Goal: Task Accomplishment & Management: Manage account settings

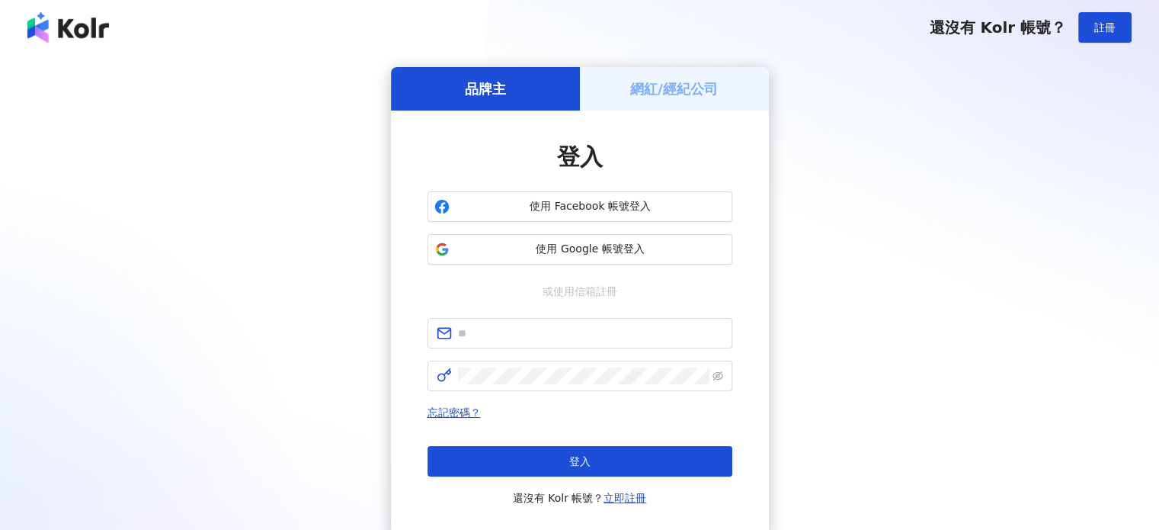
click at [704, 89] on h5 "網紅/經紀公司" at bounding box center [674, 88] width 88 height 19
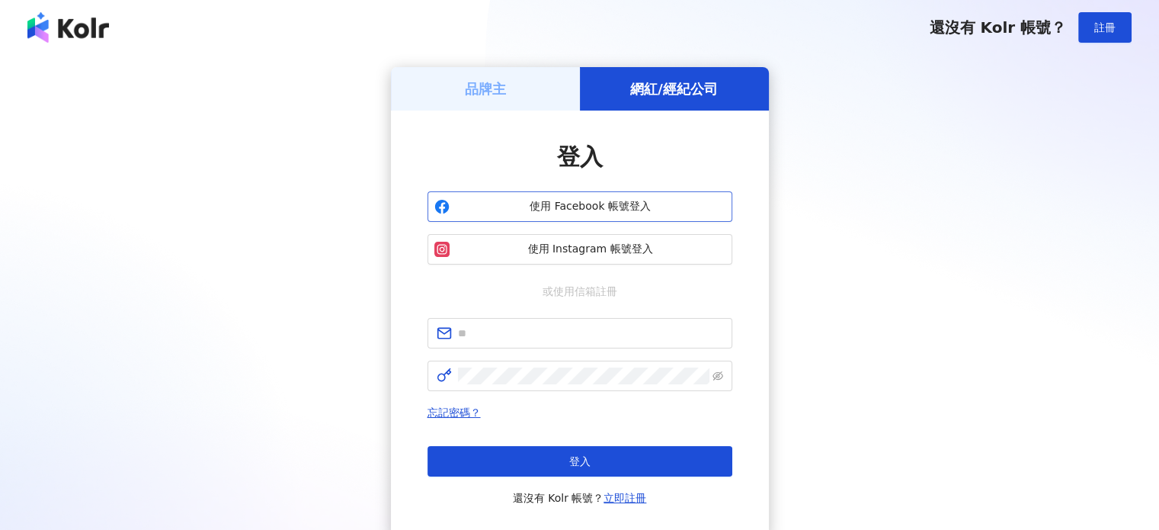
click at [604, 207] on span "使用 Facebook 帳號登入" at bounding box center [591, 206] width 270 height 15
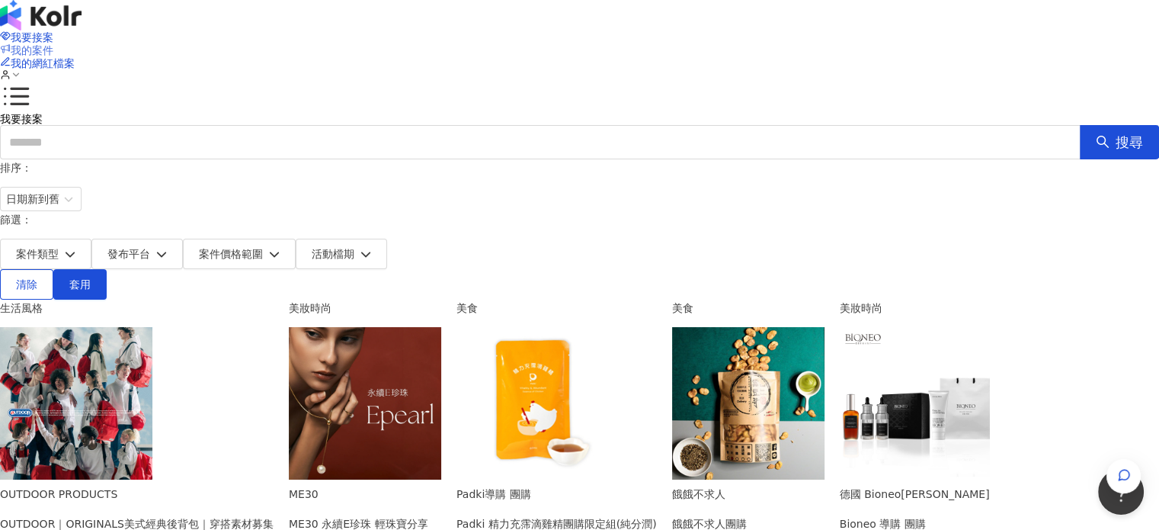
click at [53, 44] on span "我的案件" at bounding box center [32, 50] width 43 height 12
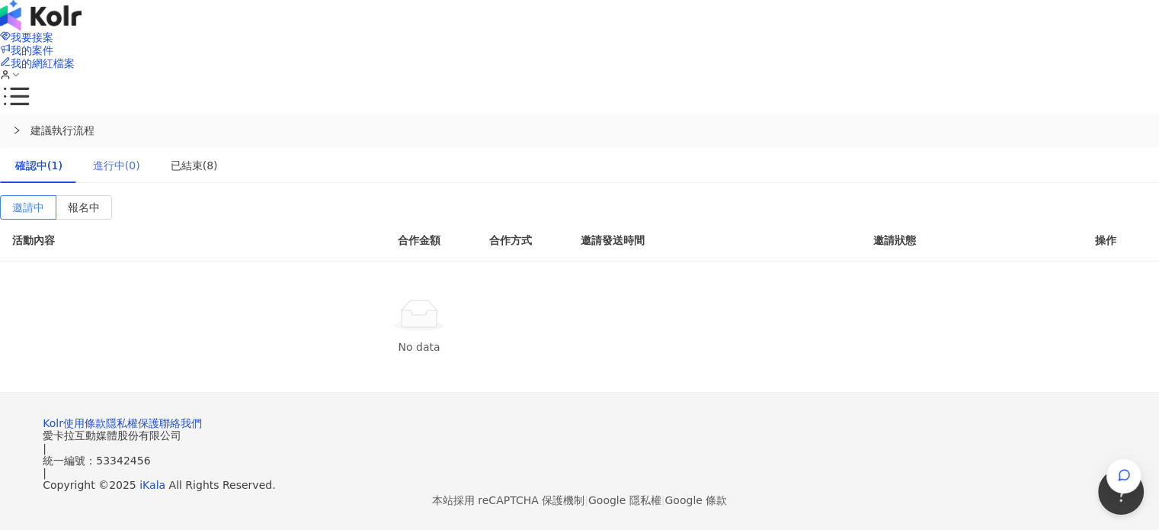
click at [155, 148] on div "進行中(0)" at bounding box center [117, 165] width 78 height 35
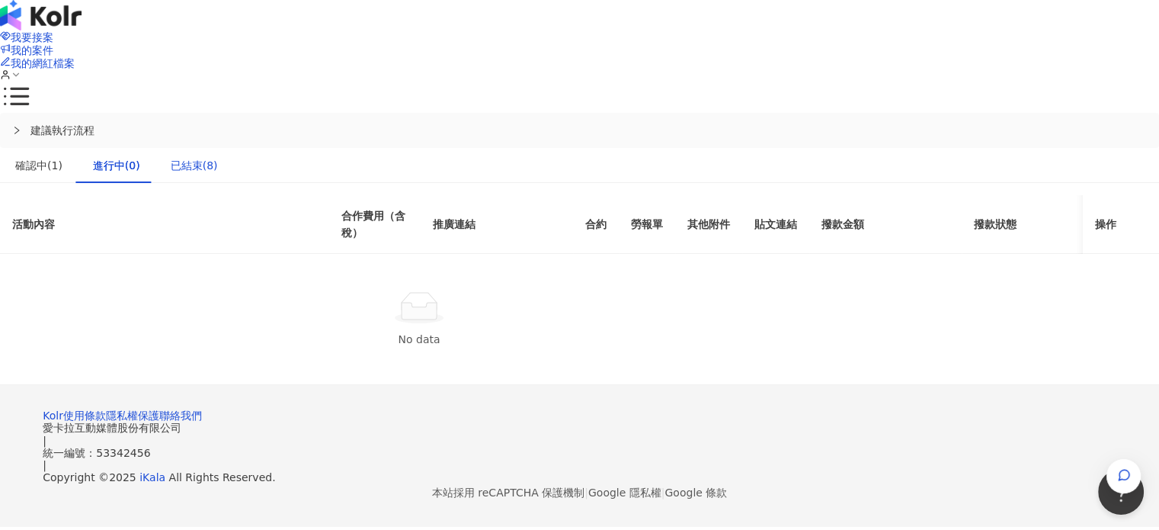
click at [218, 157] on div "已結束(8)" at bounding box center [194, 165] width 47 height 17
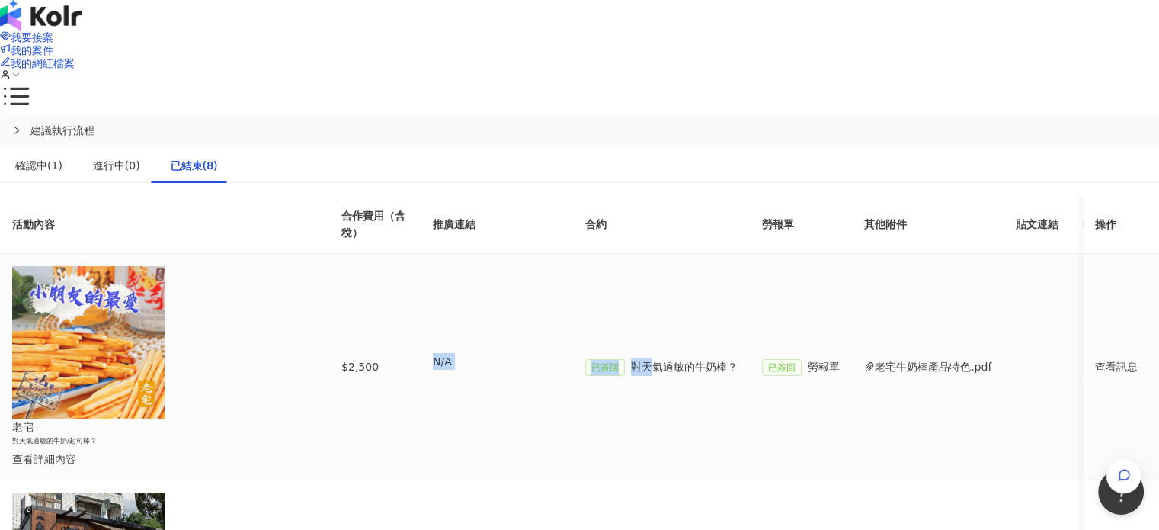
drag, startPoint x: 722, startPoint y: 271, endPoint x: 570, endPoint y: 284, distance: 153.0
click at [570, 284] on tr "老宅 對天氣過敏的牛奶/起司棒？ 查看詳細內容 $2,500 N/A 已簽回 對天氣過敏的牛奶棒？ 已簽回 勞報單 老宅牛奶棒產品特色.pdf $2,250 …" at bounding box center [698, 367] width 1397 height 226
click at [750, 275] on td "已簽回 對天氣過敏的牛奶棒？" at bounding box center [661, 367] width 177 height 226
click at [62, 157] on div "確認中(1)" at bounding box center [38, 165] width 47 height 17
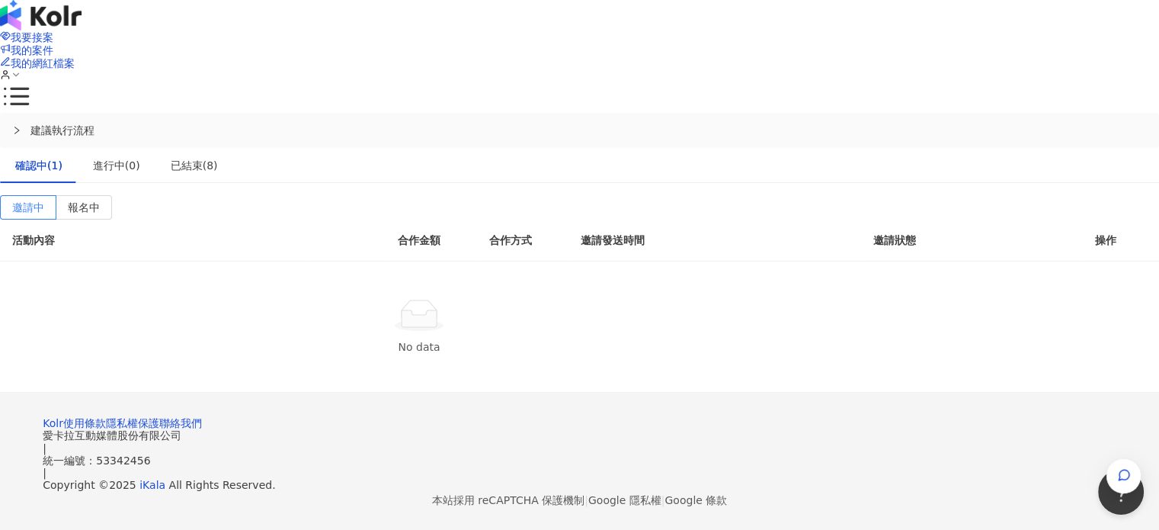
click at [245, 261] on div "No data" at bounding box center [419, 326] width 838 height 130
click at [100, 201] on span "報名中" at bounding box center [84, 207] width 32 height 12
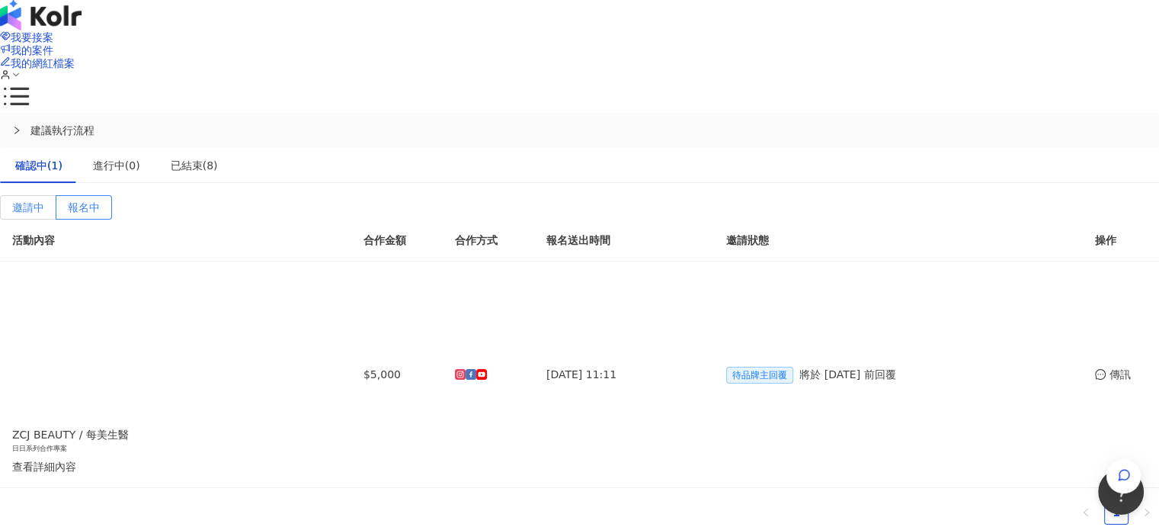
click at [44, 201] on span "邀請中" at bounding box center [28, 207] width 32 height 12
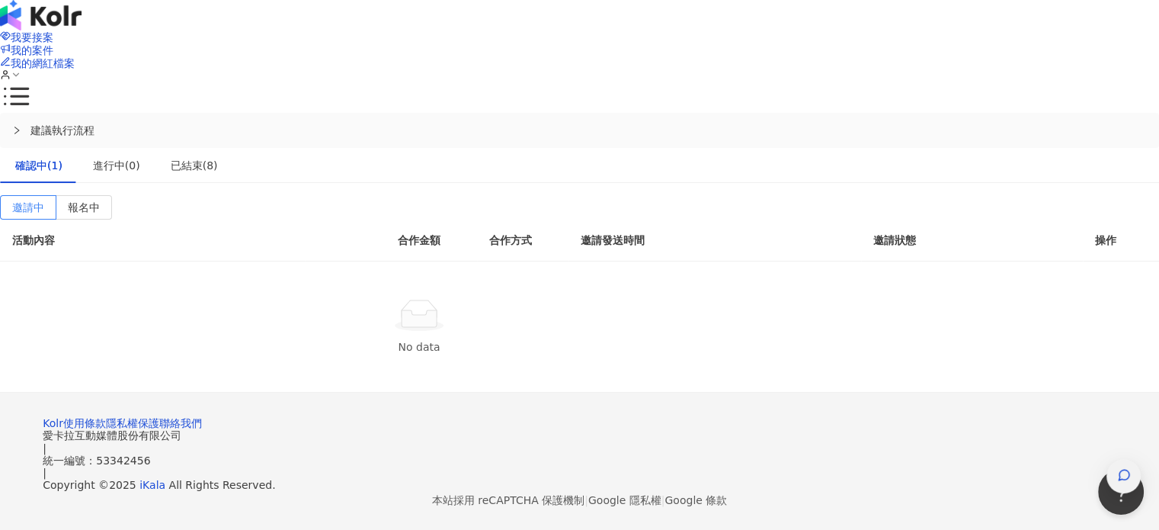
click at [1130, 459] on div "button" at bounding box center [1124, 476] width 20 height 34
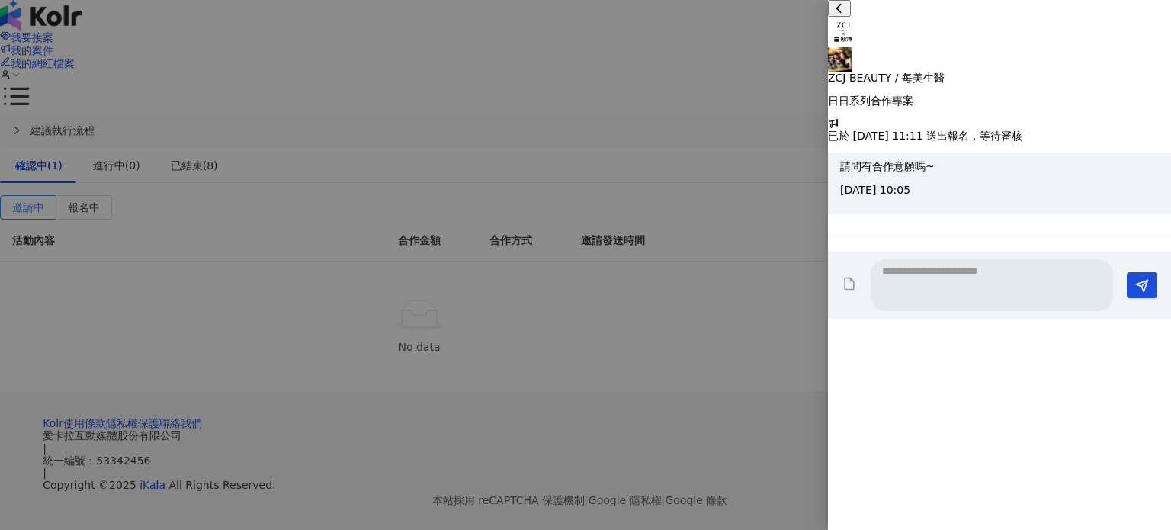
click at [699, 428] on div at bounding box center [585, 265] width 1171 height 530
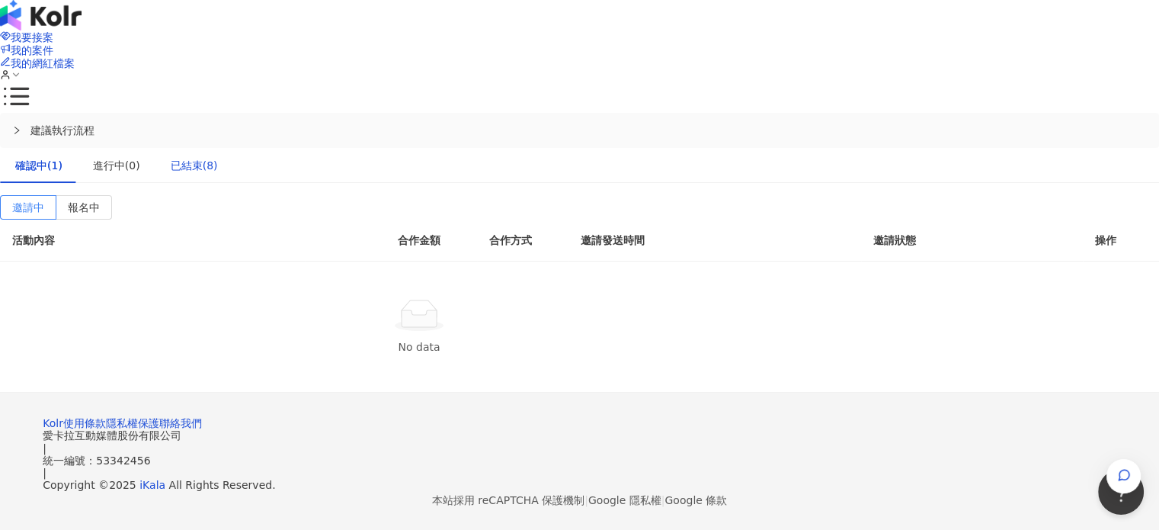
click at [218, 157] on div "已結束(8)" at bounding box center [194, 165] width 47 height 17
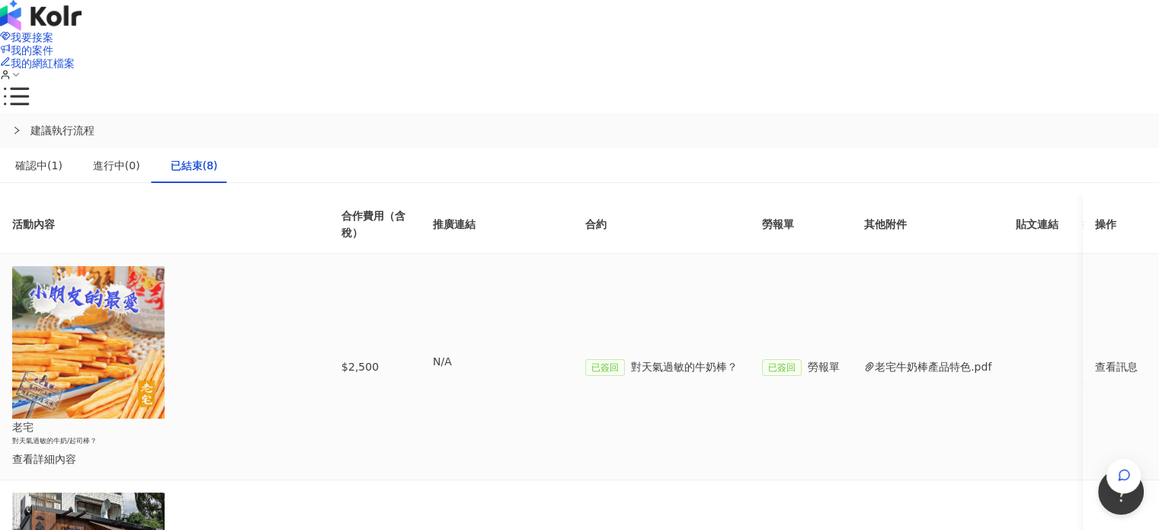
click at [1095, 358] on div "查看訊息" at bounding box center [1121, 366] width 52 height 17
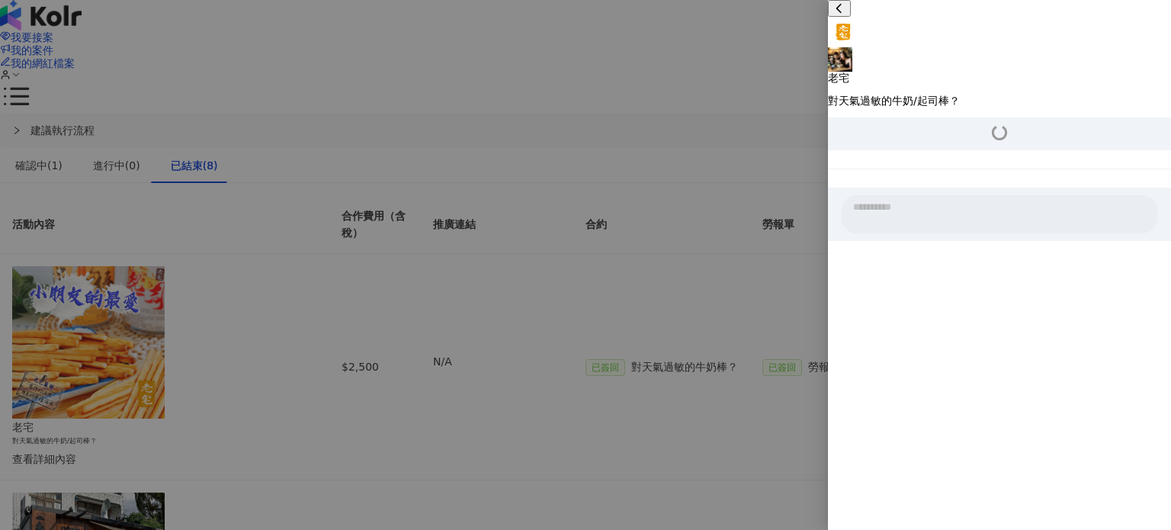
scroll to position [1457, 0]
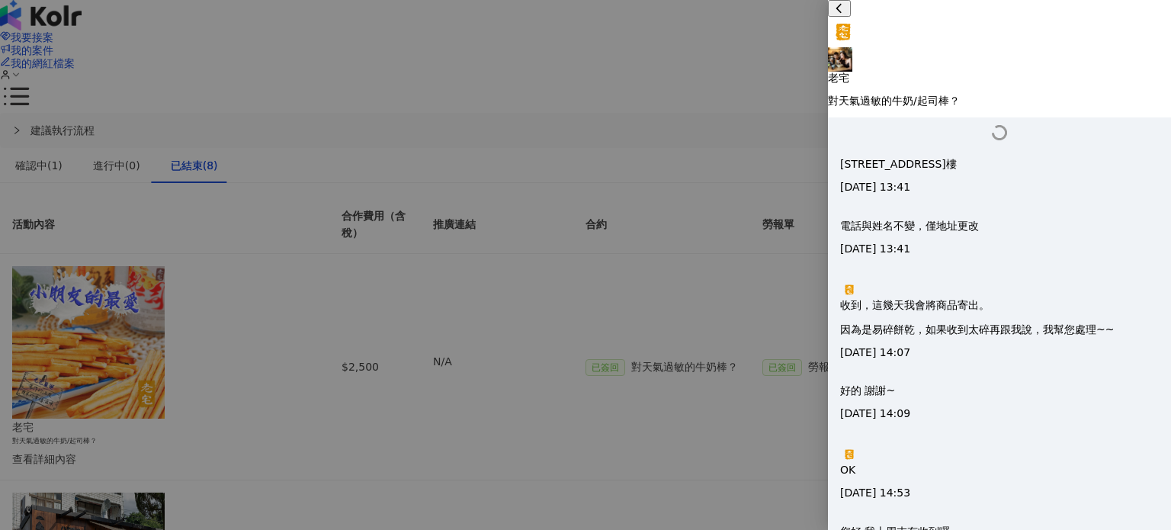
click at [739, 269] on div at bounding box center [585, 265] width 1171 height 530
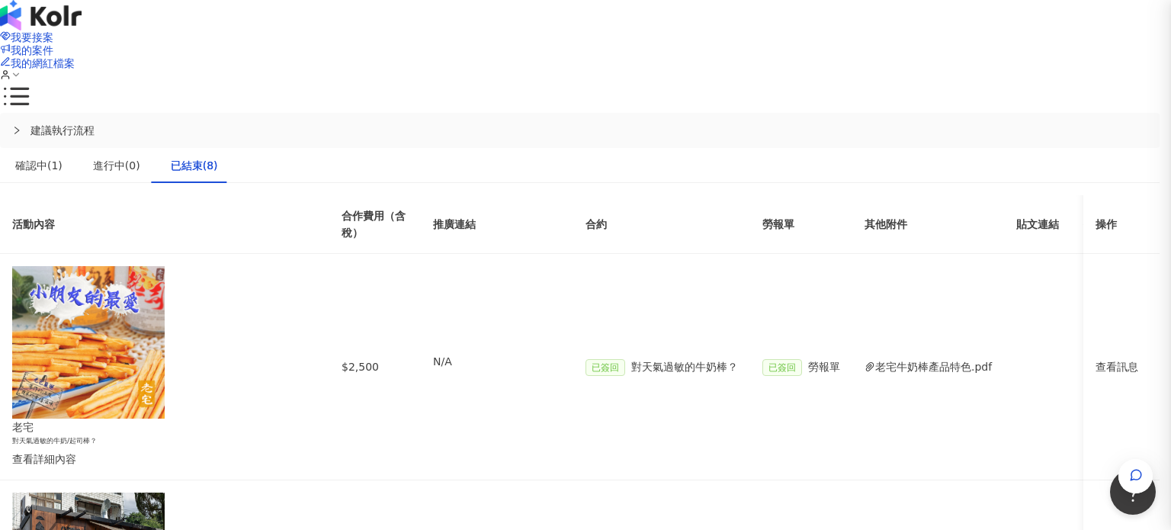
scroll to position [0, 0]
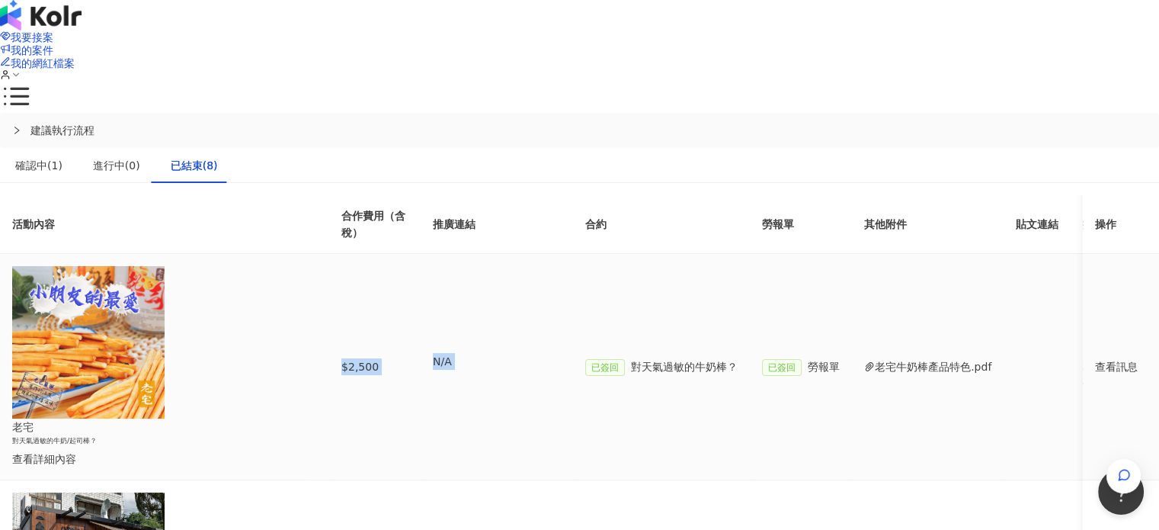
drag, startPoint x: 742, startPoint y: 283, endPoint x: 438, endPoint y: 284, distance: 304.1
click at [438, 284] on tr "老宅 對天氣過敏的牛奶/起司棒？ 查看詳細內容 $2,500 N/A 已簽回 對天氣過敏的牛奶棒？ 已簽回 勞報單 老宅牛奶棒產品特色.pdf $2,250 …" at bounding box center [698, 367] width 1397 height 226
click at [573, 254] on td "N/A" at bounding box center [497, 367] width 152 height 226
click at [1095, 358] on div "查看訊息" at bounding box center [1121, 366] width 52 height 17
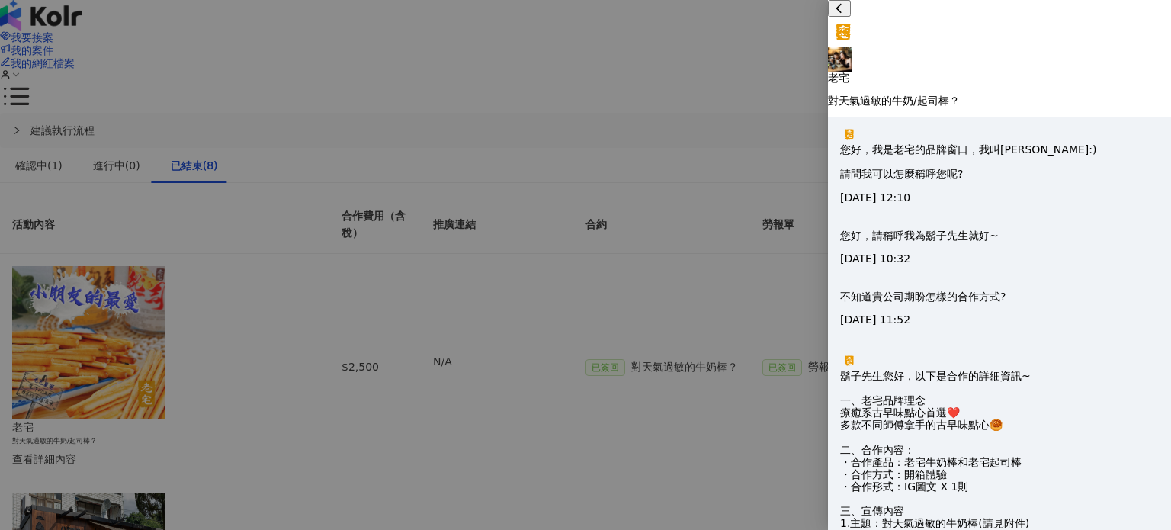
scroll to position [2512, 0]
click at [679, 264] on div at bounding box center [585, 265] width 1171 height 530
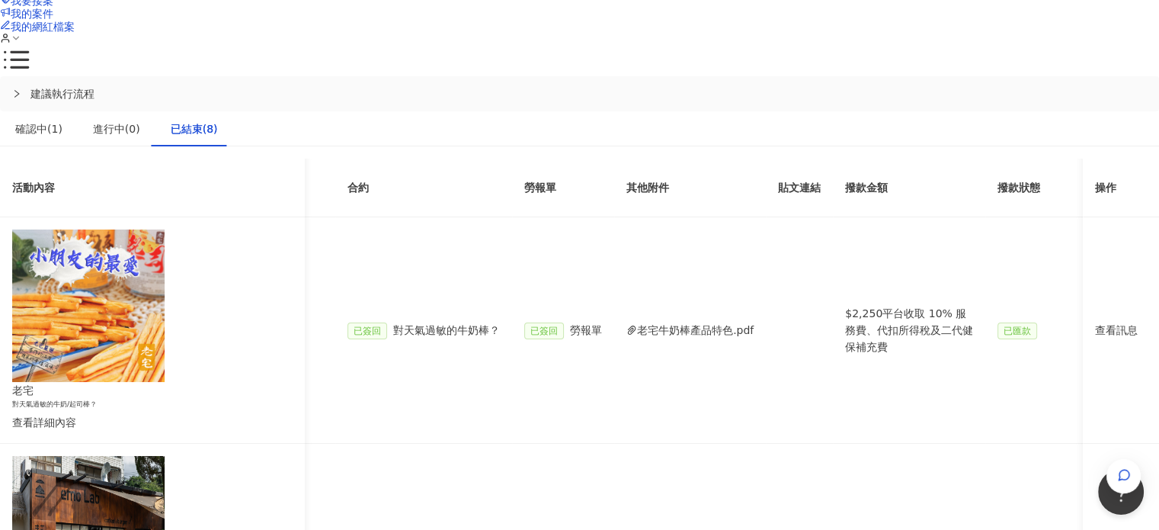
scroll to position [0, 0]
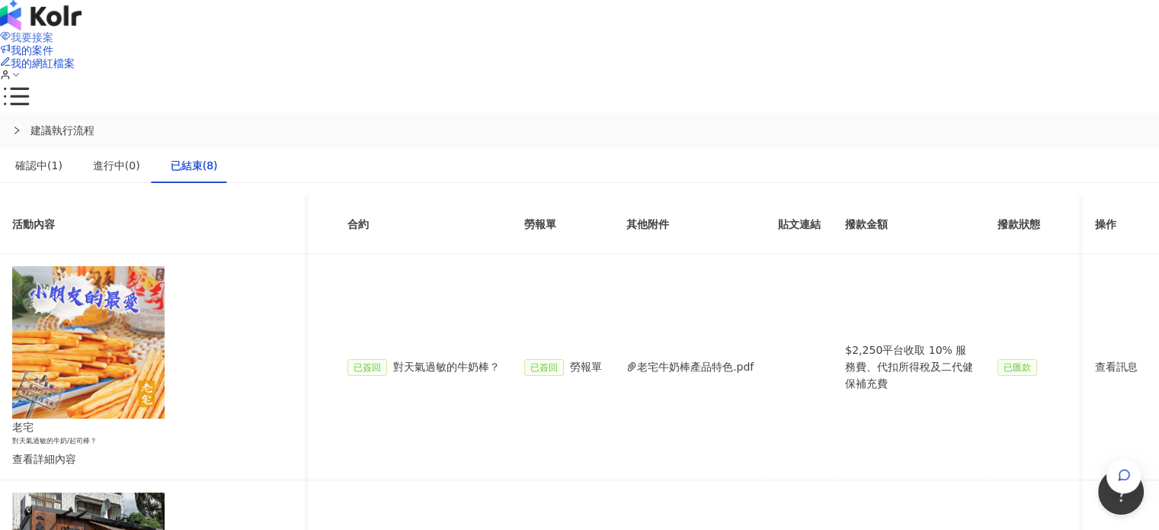
click at [53, 31] on span "我要接案" at bounding box center [32, 37] width 43 height 12
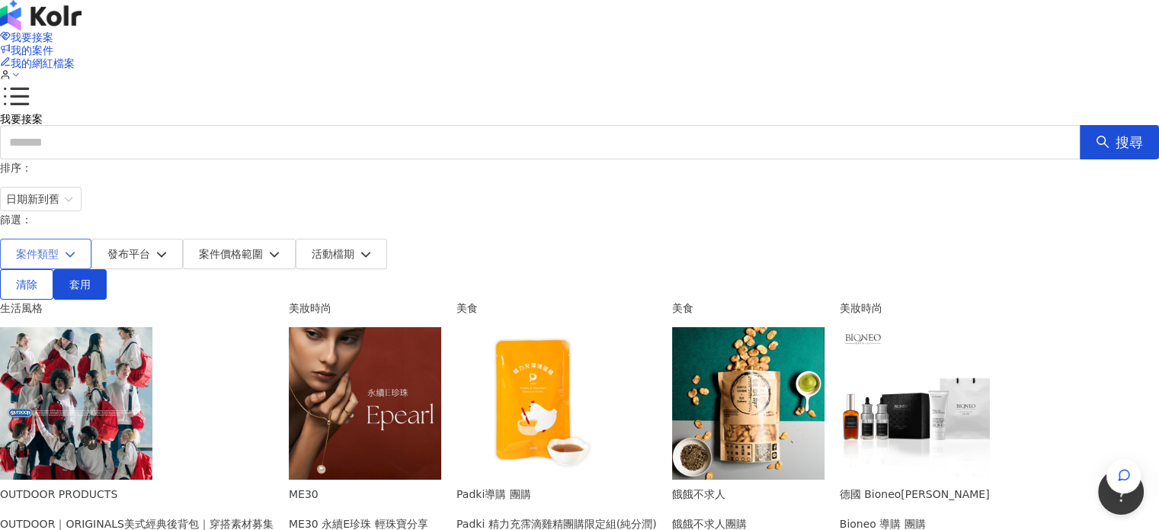
click at [91, 239] on button "案件類型" at bounding box center [45, 254] width 91 height 30
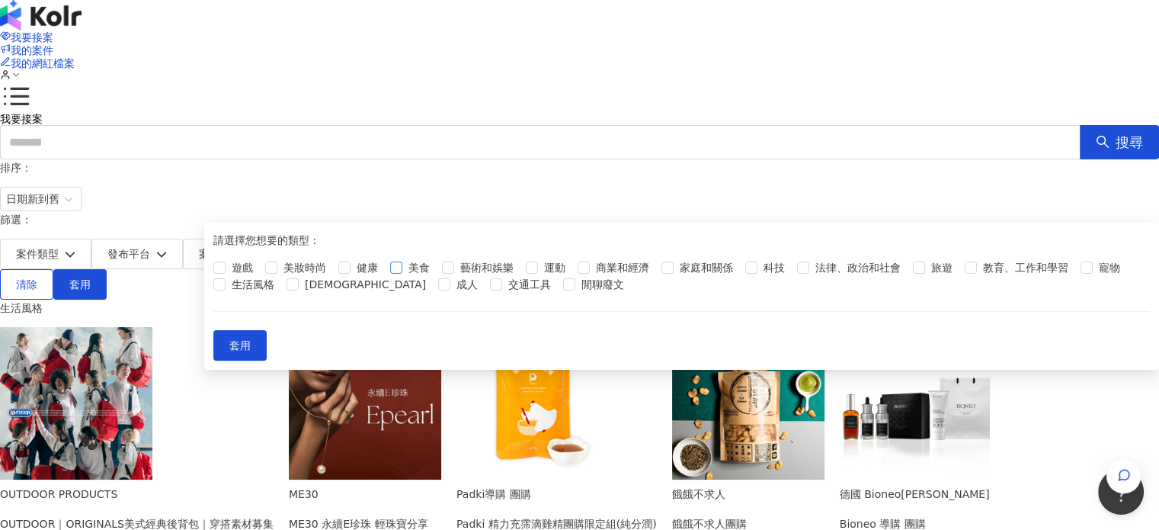
click at [436, 276] on span "美食" at bounding box center [419, 267] width 34 height 17
click at [267, 360] on button "套用" at bounding box center [239, 345] width 53 height 30
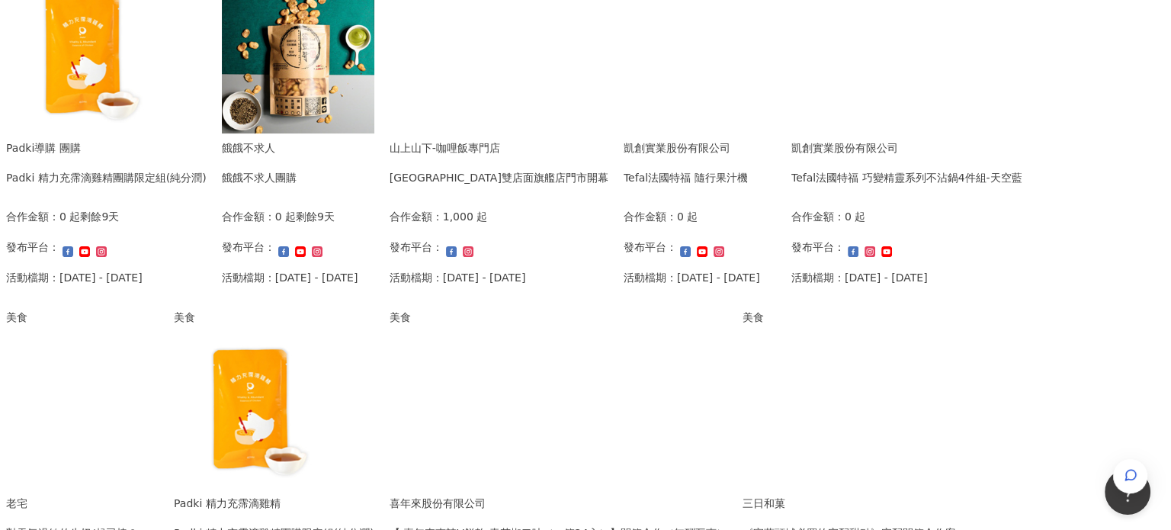
scroll to position [305, 0]
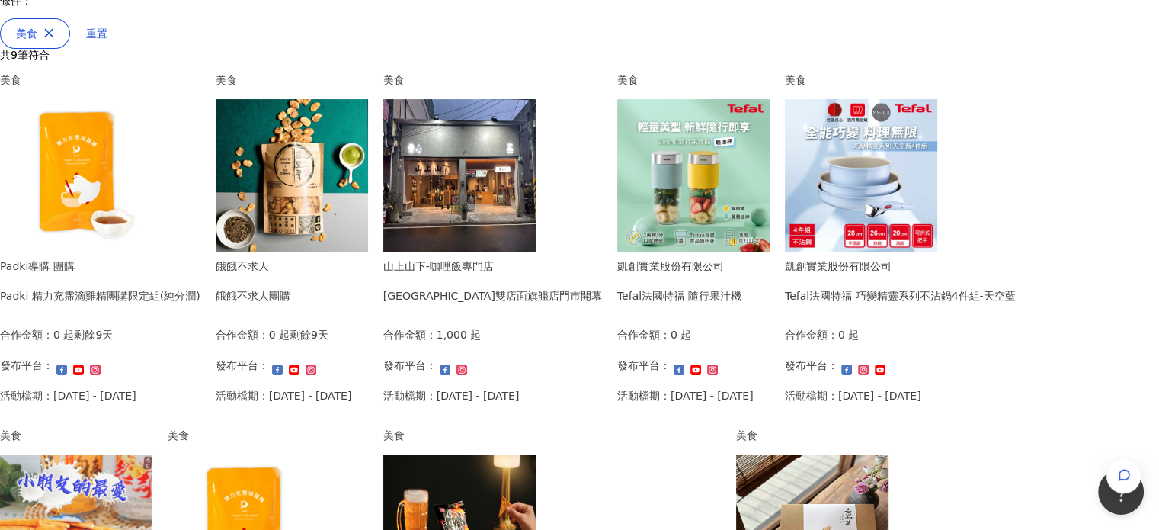
click at [536, 198] on img at bounding box center [459, 175] width 152 height 152
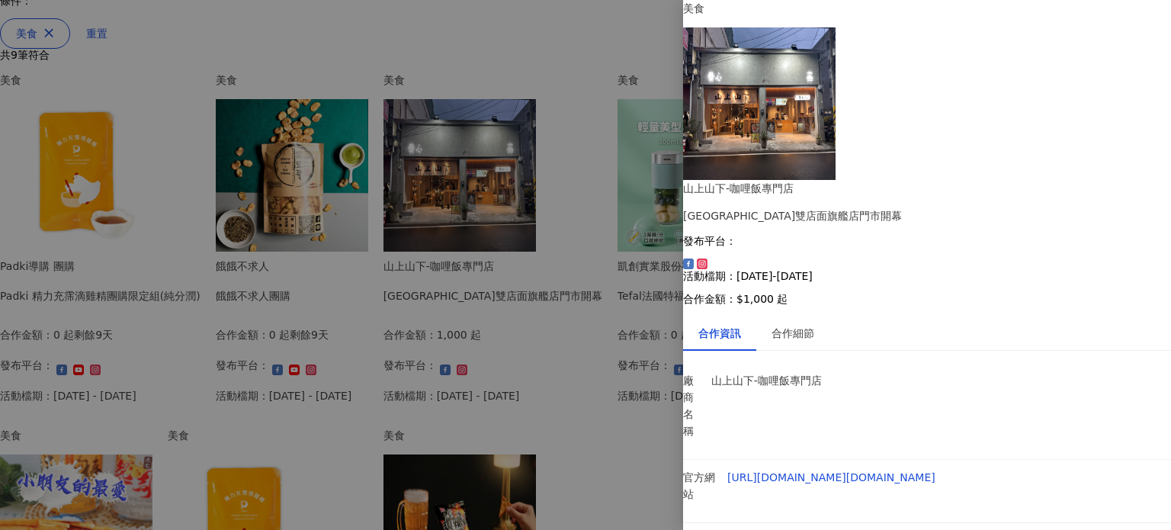
scroll to position [65, 0]
click at [807, 325] on div "合作細節" at bounding box center [792, 333] width 43 height 17
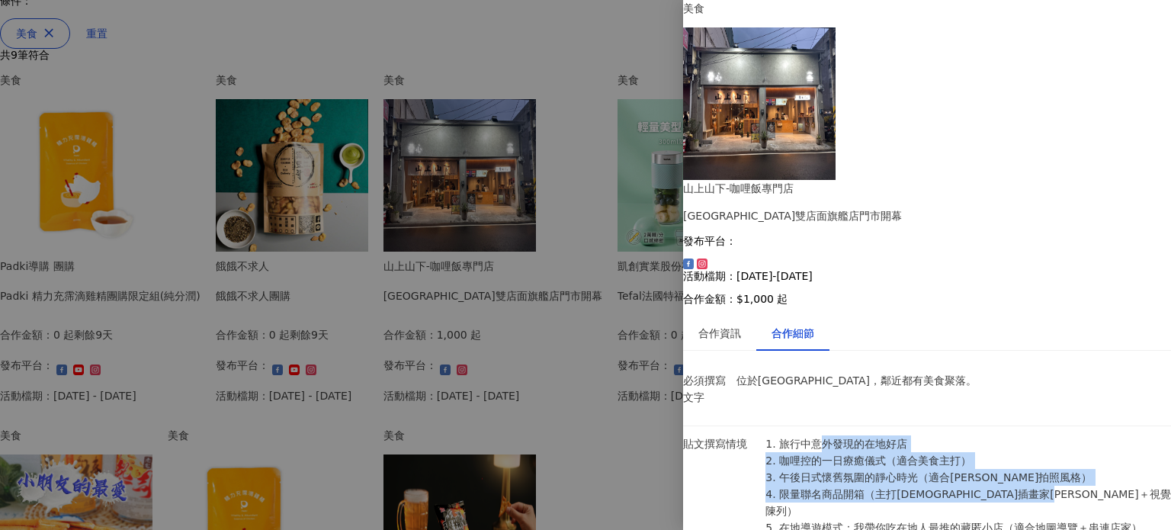
drag, startPoint x: 831, startPoint y: 214, endPoint x: 964, endPoint y: 271, distance: 144.4
click at [960, 435] on p "1. 旅行中意外發現的在地好店 2. 咖哩控的一日療癒儀式（適合美食主打） 3. 午後日式懷舊氛圍的靜心時光（適合[PERSON_NAME]拍照風格） 4. …" at bounding box center [967, 485] width 405 height 101
